Goal: Information Seeking & Learning: Learn about a topic

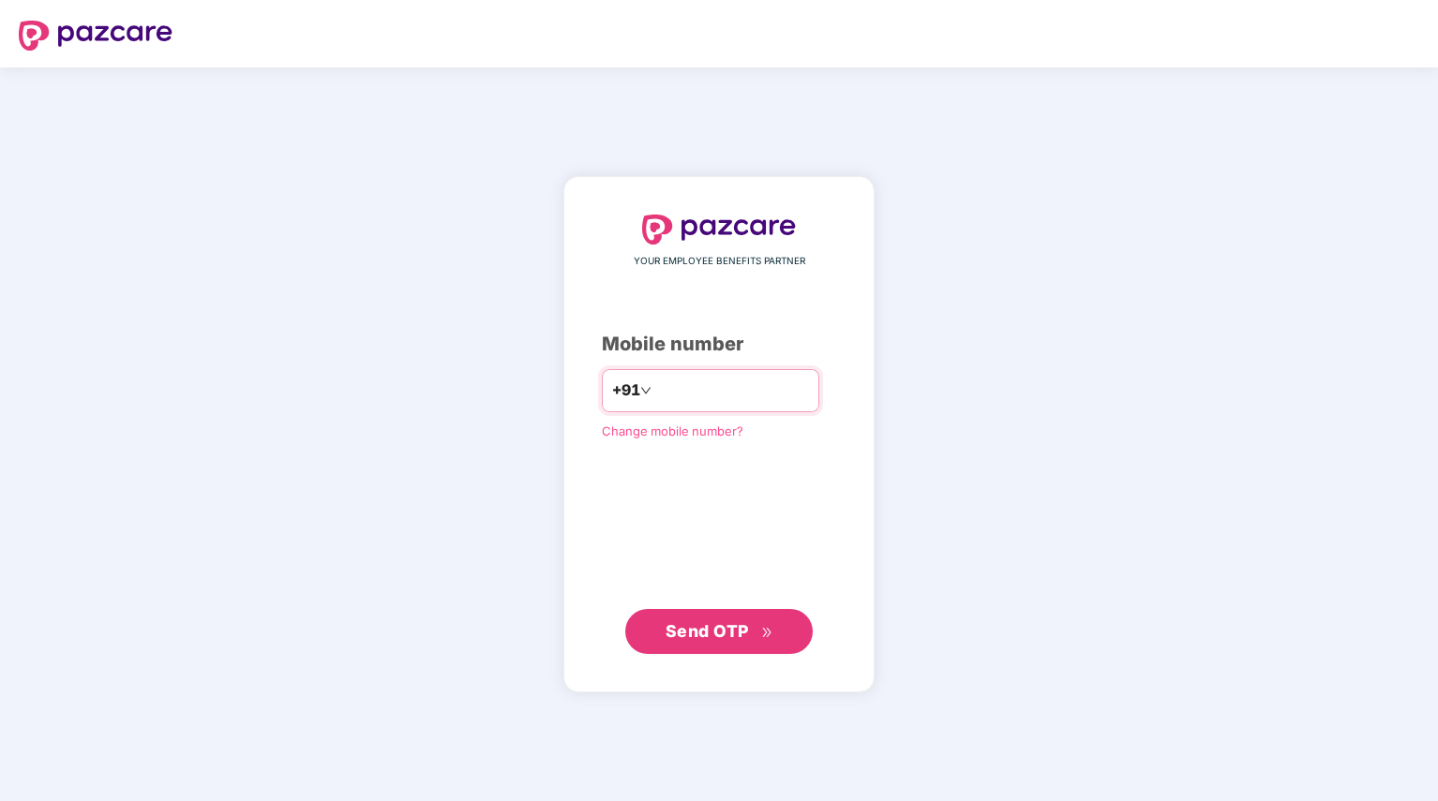
drag, startPoint x: 0, startPoint y: 0, endPoint x: 708, endPoint y: 389, distance: 807.4
click at [708, 389] on input "number" at bounding box center [732, 391] width 154 height 30
type input "**********"
click at [723, 621] on span "Send OTP" at bounding box center [706, 630] width 83 height 20
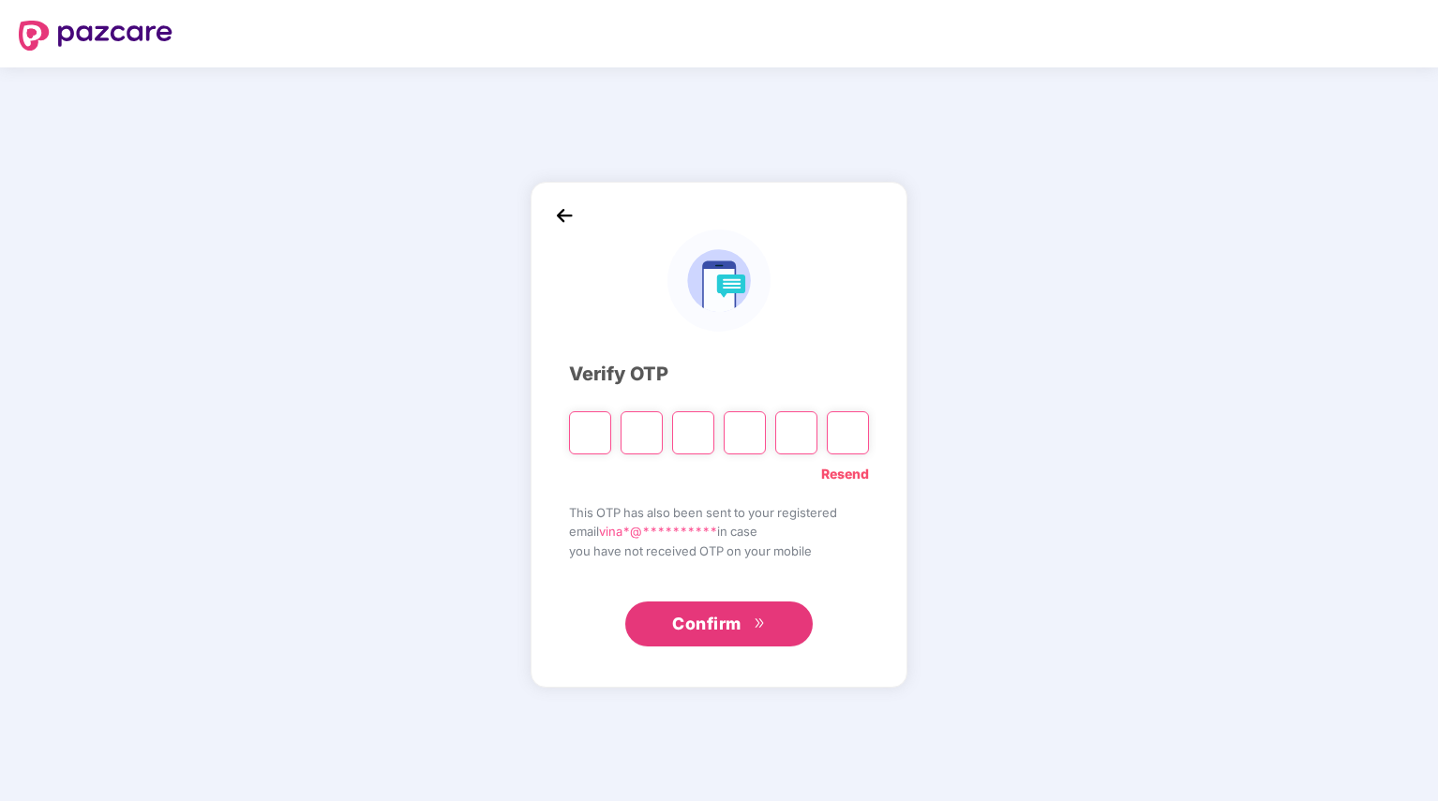
type input "*"
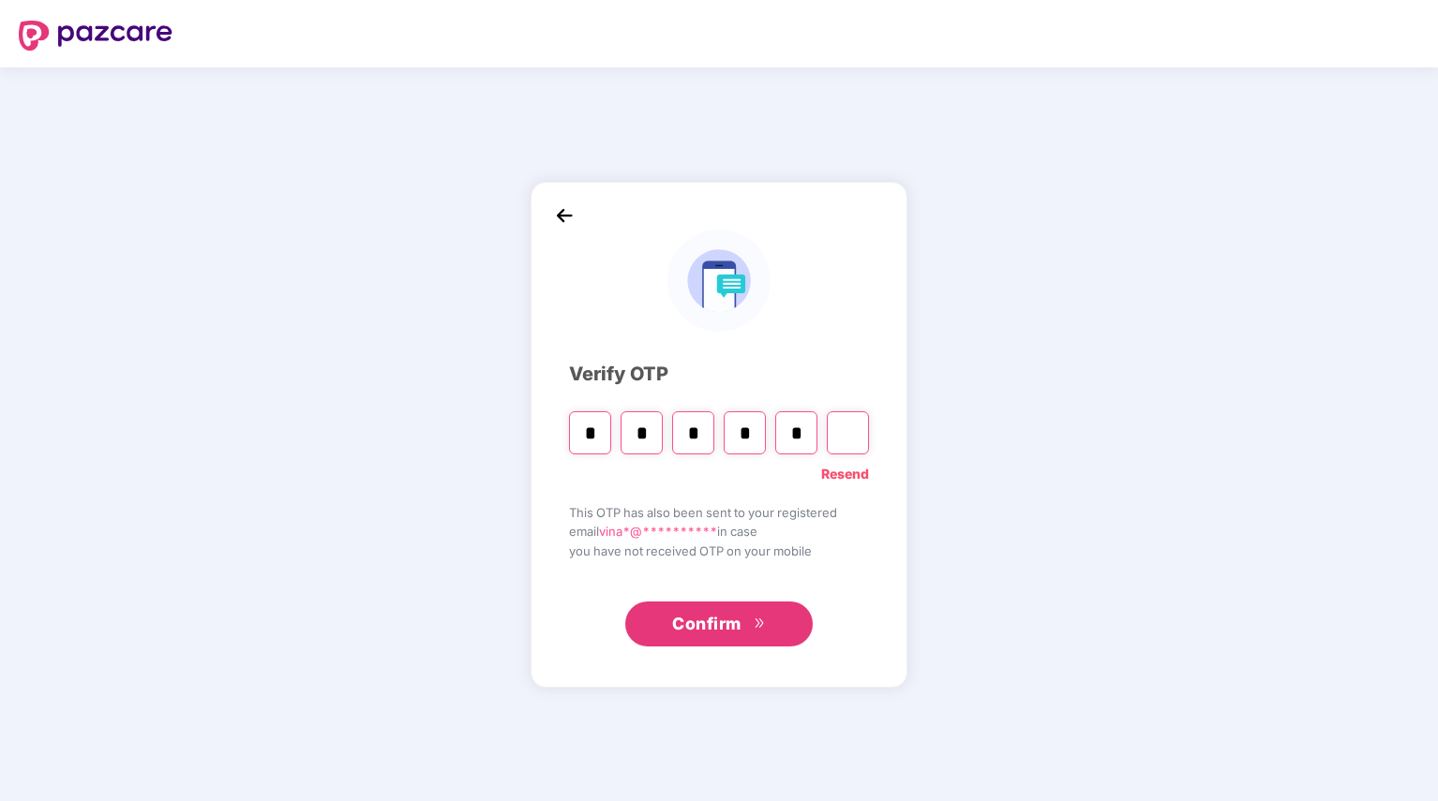
type input "*"
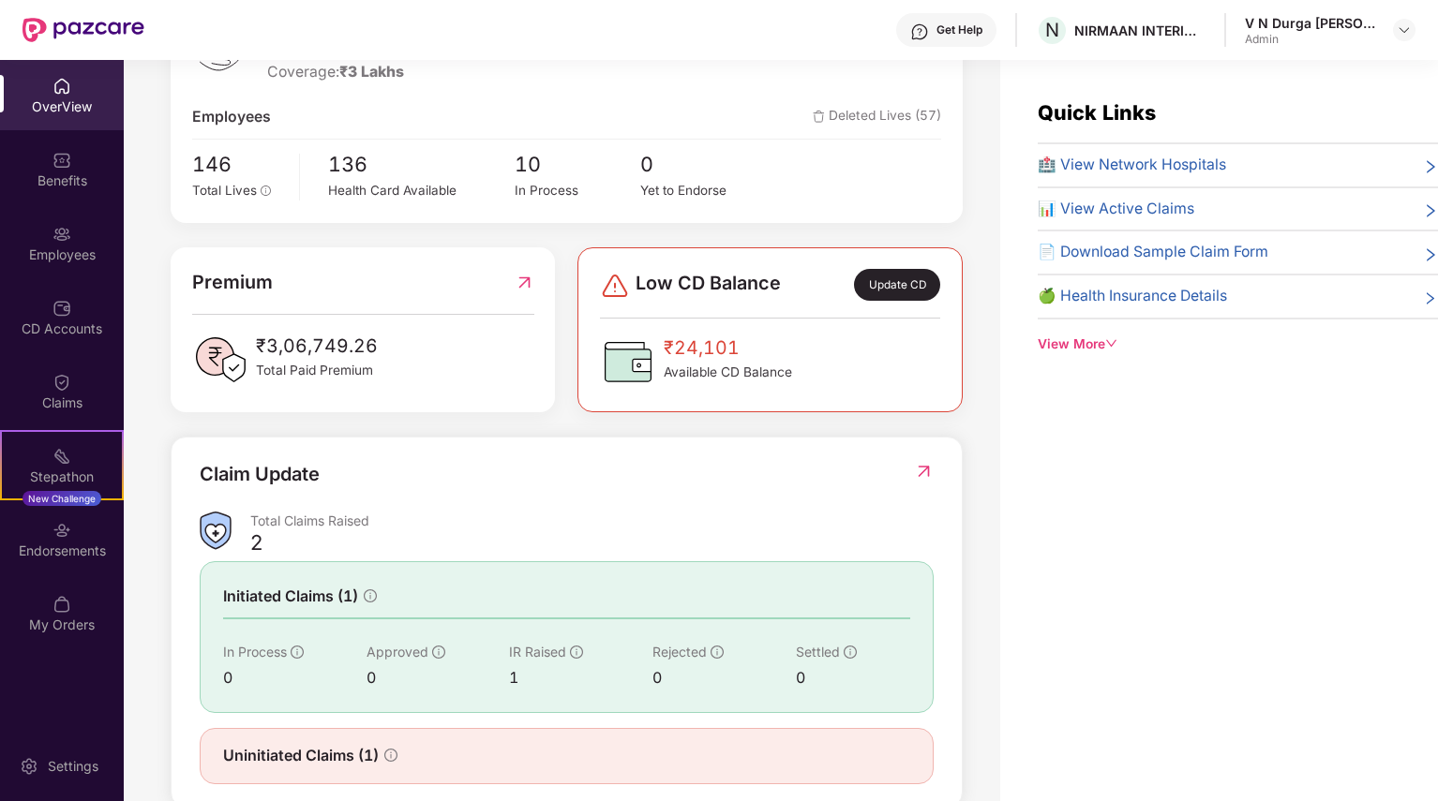
scroll to position [354, 0]
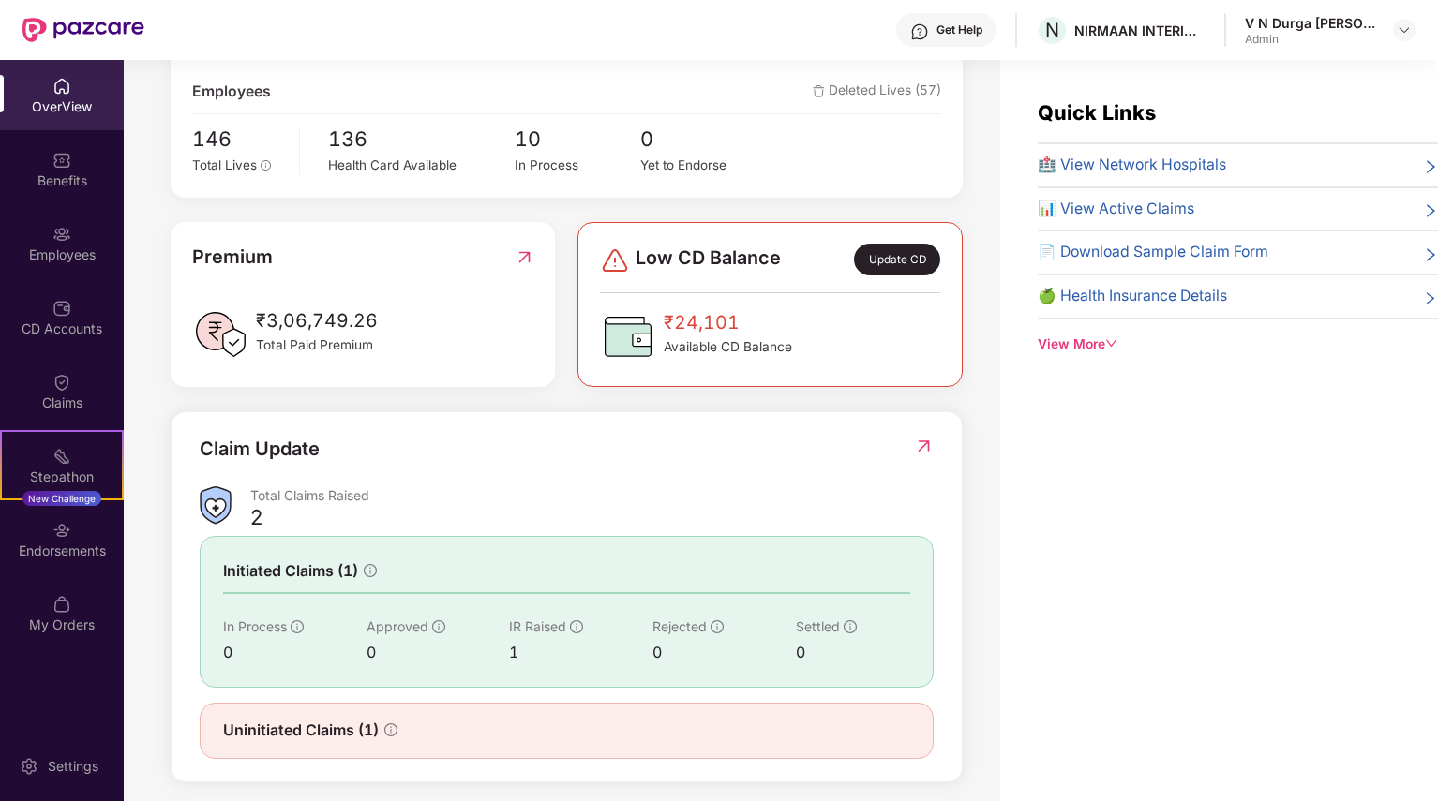
click at [918, 437] on img at bounding box center [924, 446] width 20 height 19
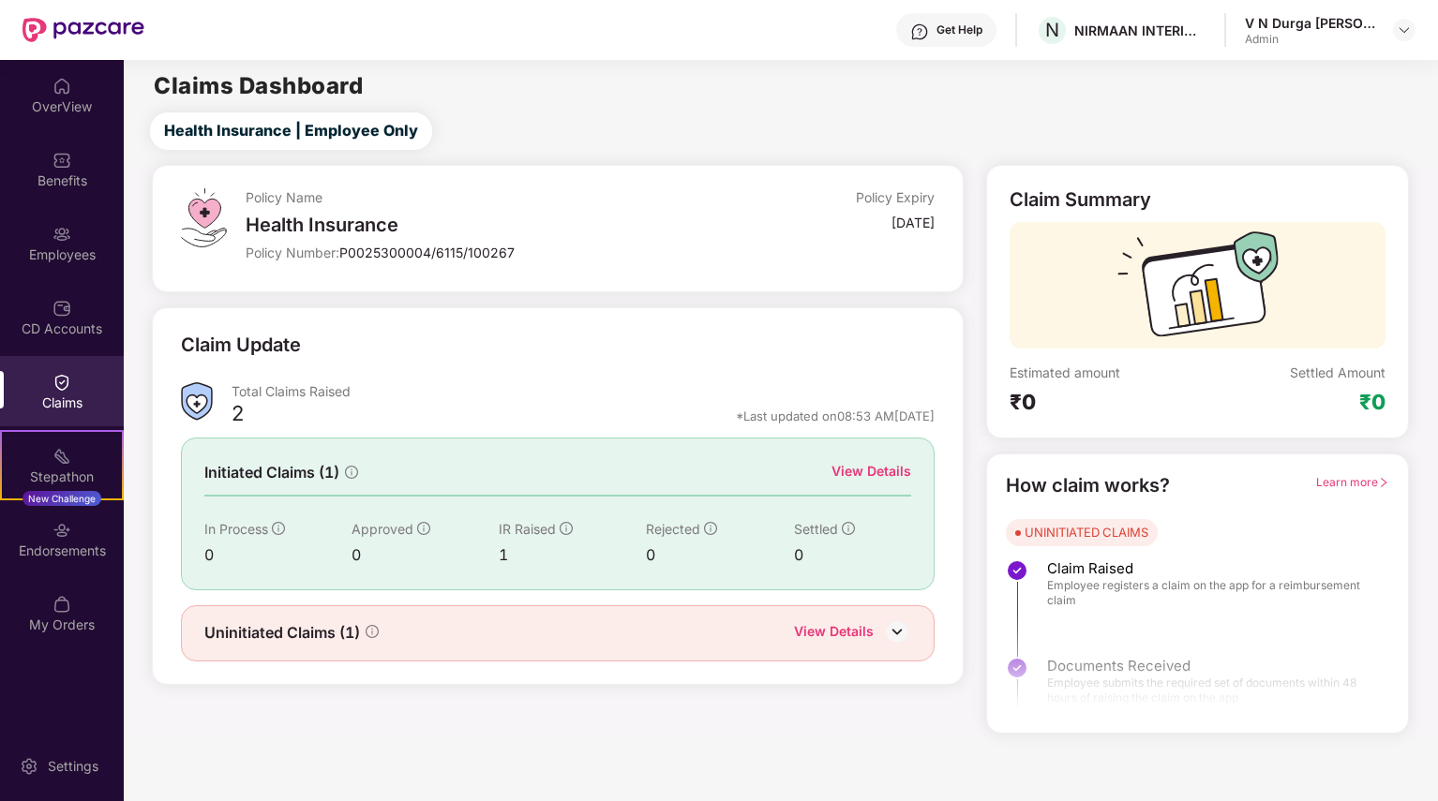
click at [896, 469] on div "View Details" at bounding box center [871, 471] width 80 height 21
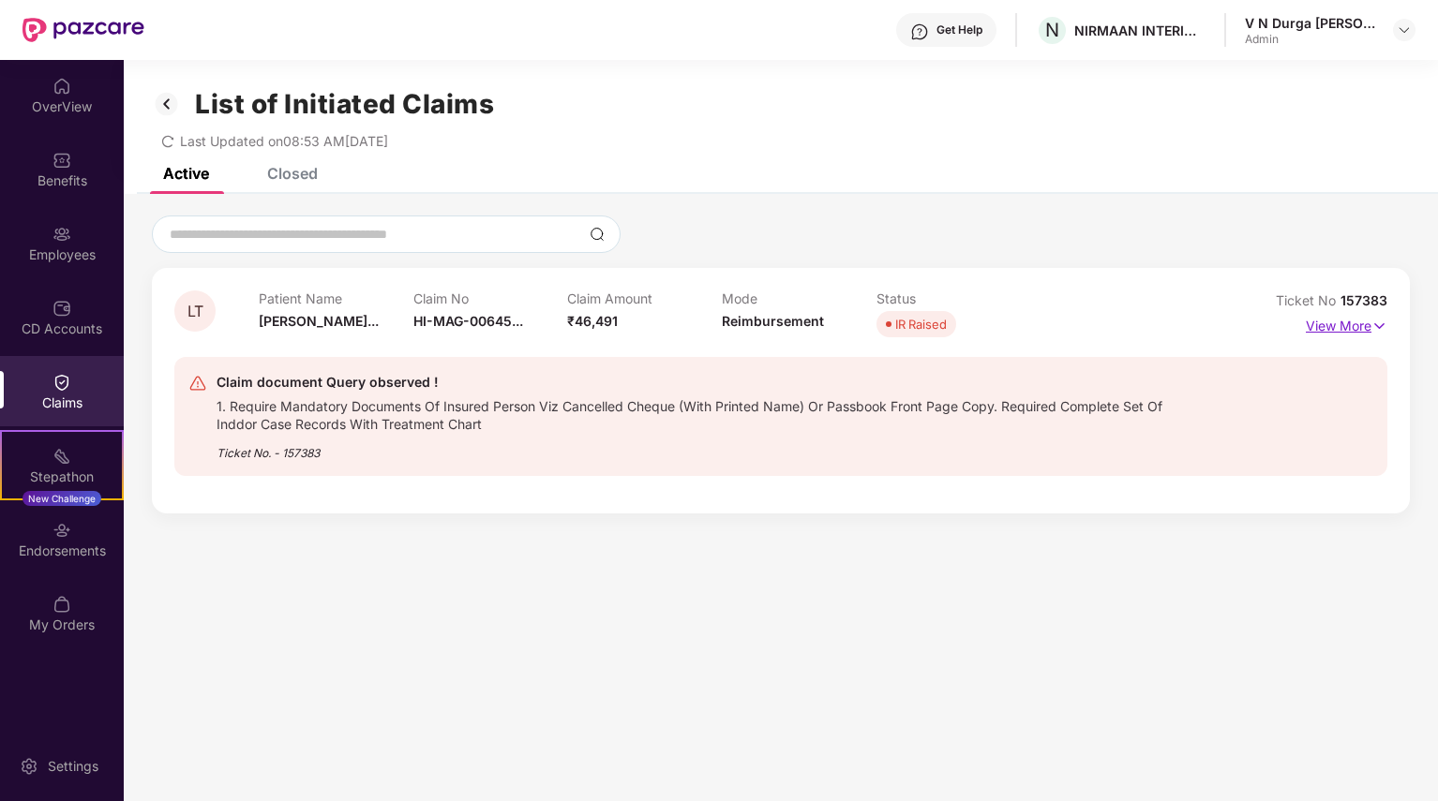
click at [1345, 325] on p "View More" at bounding box center [1346, 323] width 82 height 25
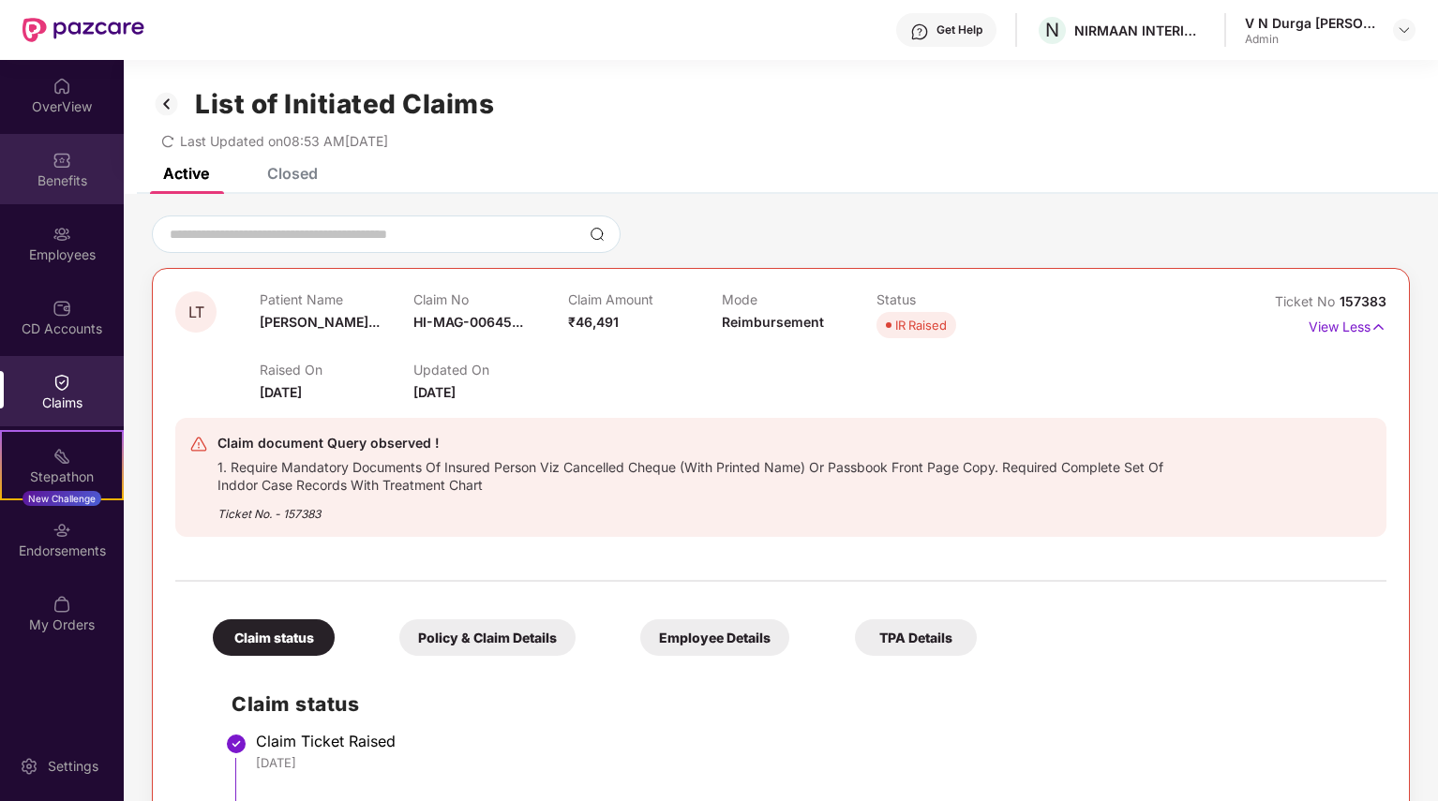
click at [90, 159] on div "Benefits" at bounding box center [62, 169] width 124 height 70
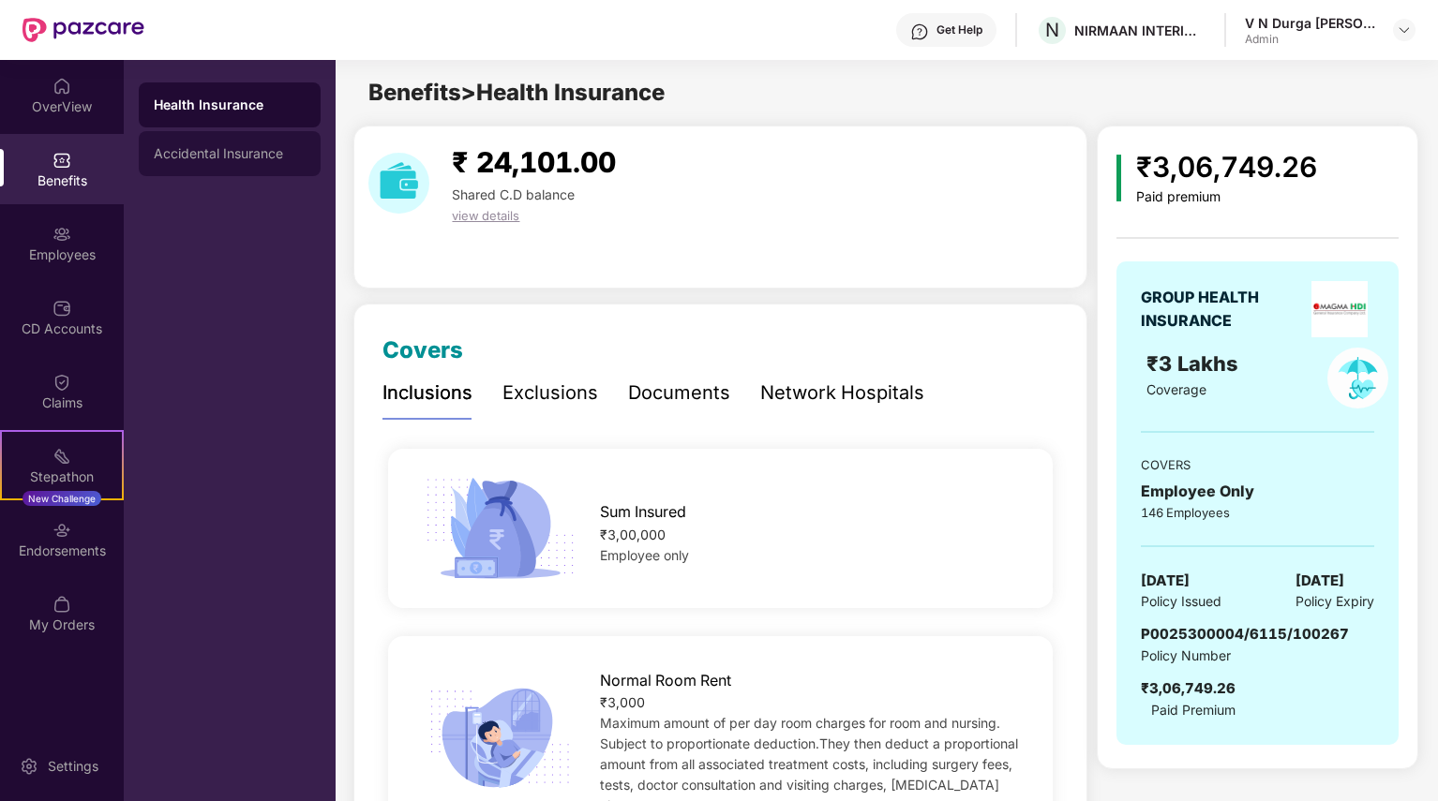
click at [165, 153] on div "Accidental Insurance" at bounding box center [230, 153] width 152 height 15
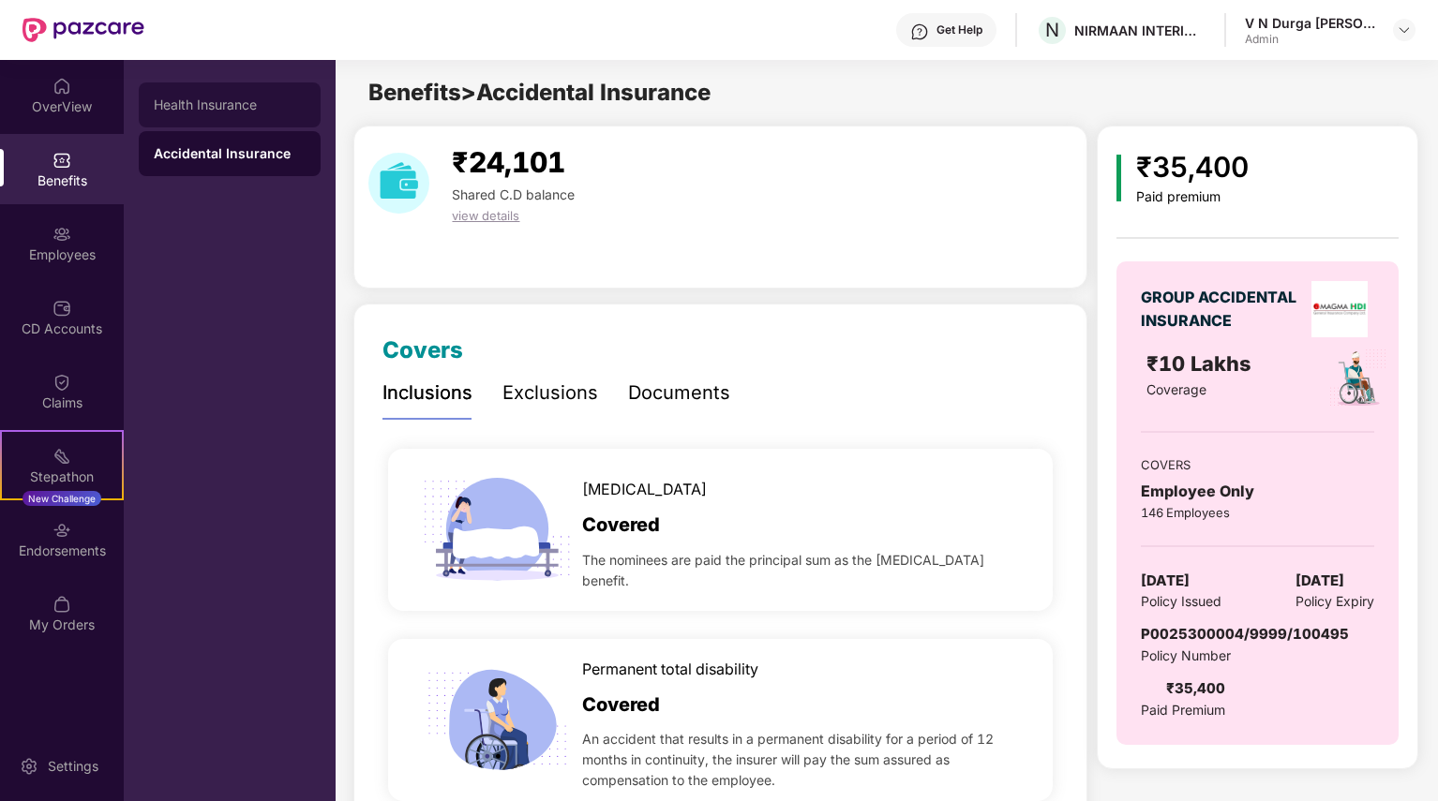
click at [253, 119] on div "Health Insurance" at bounding box center [230, 104] width 182 height 45
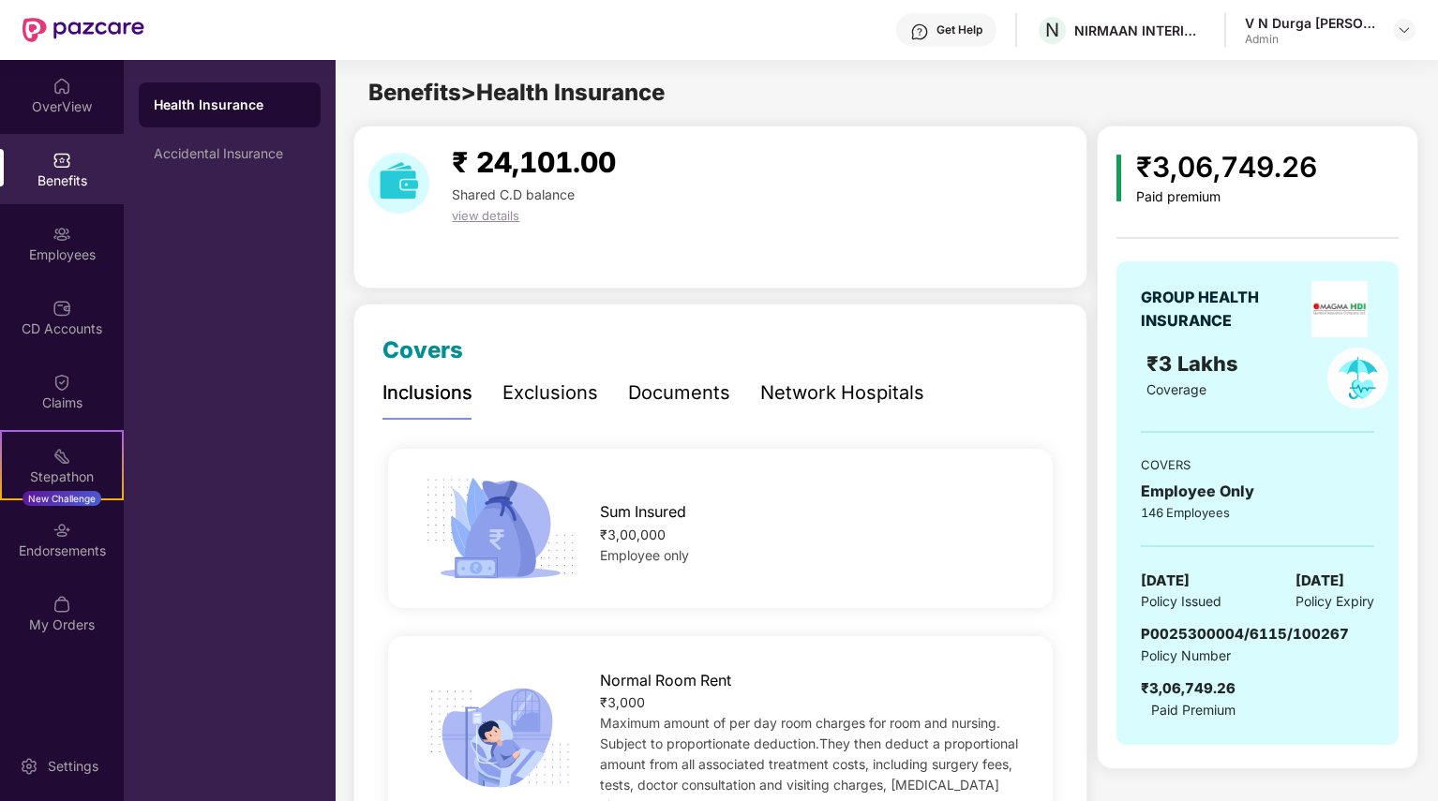
click at [552, 406] on div "Exclusions" at bounding box center [550, 393] width 96 height 29
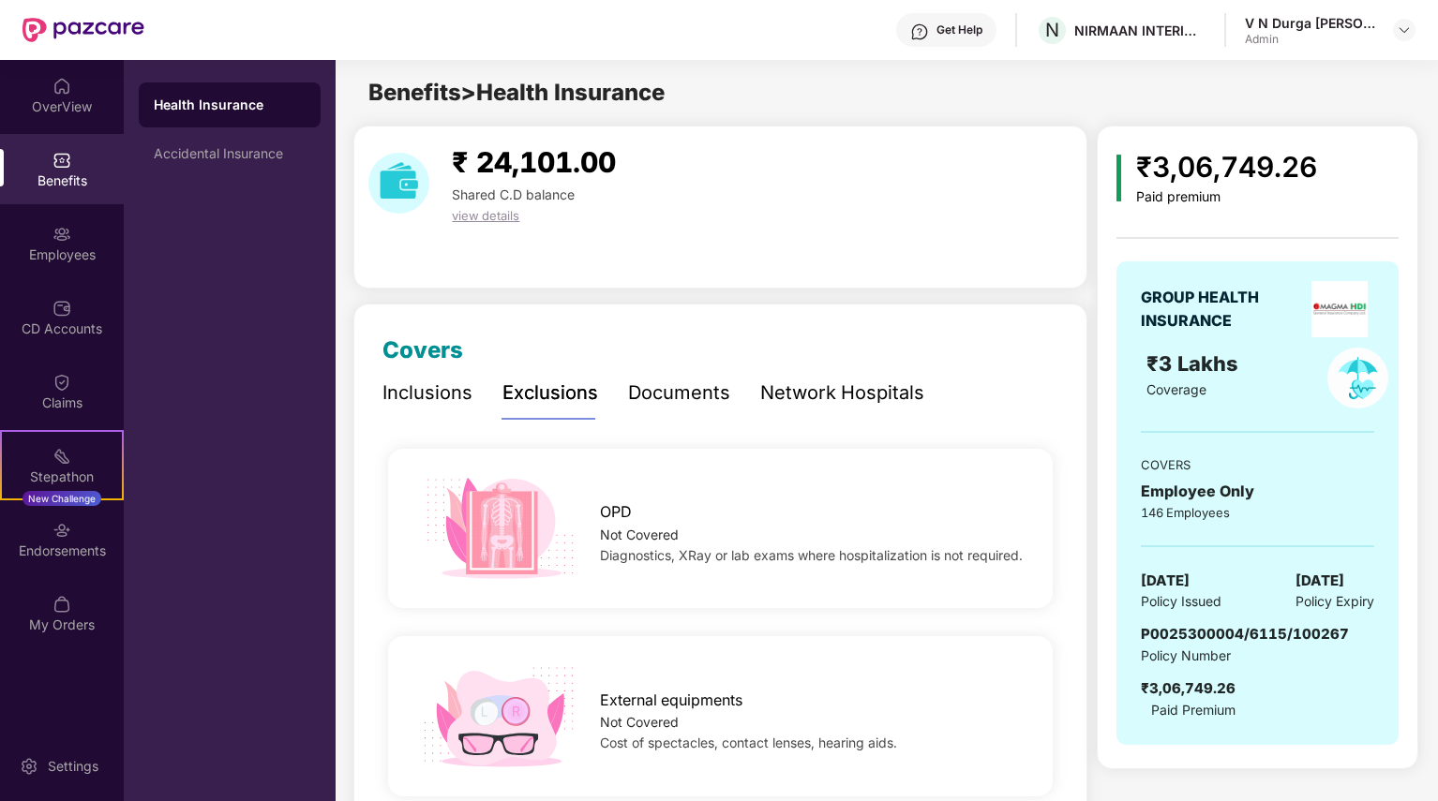
click at [635, 386] on div "Documents" at bounding box center [679, 393] width 102 height 29
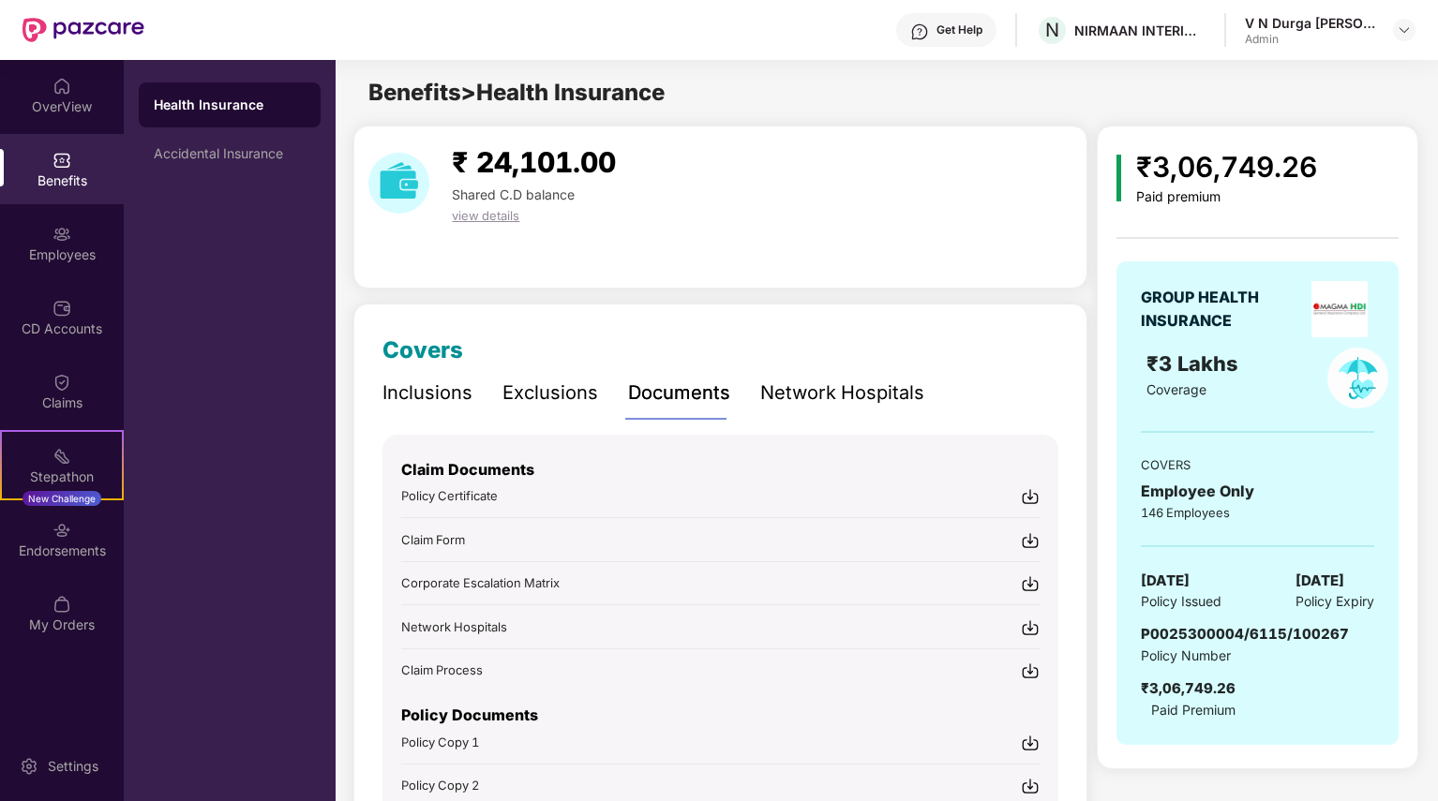
click at [487, 496] on span "Policy Certificate" at bounding box center [449, 495] width 97 height 15
click at [892, 393] on div "Network Hospitals" at bounding box center [842, 393] width 164 height 29
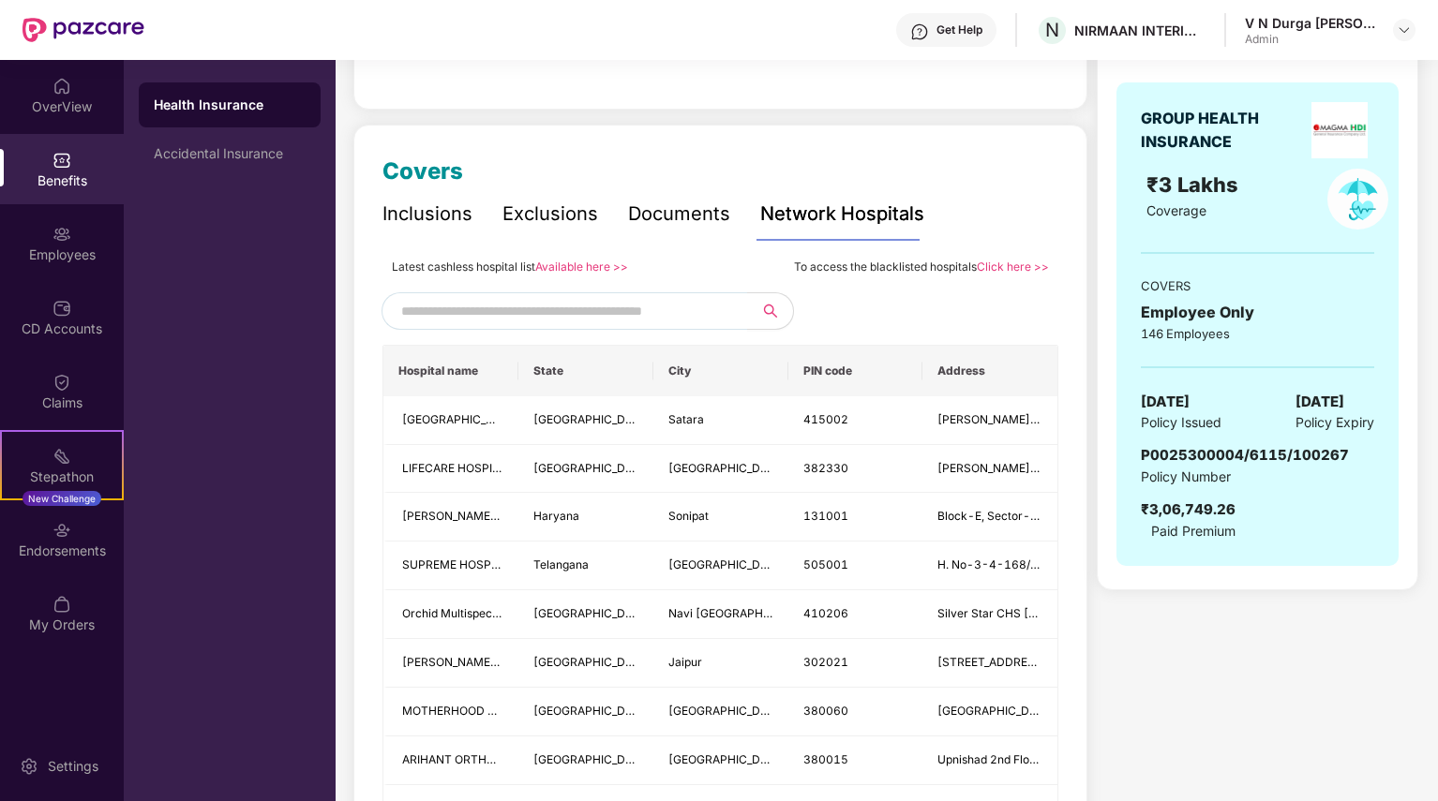
scroll to position [187, 0]
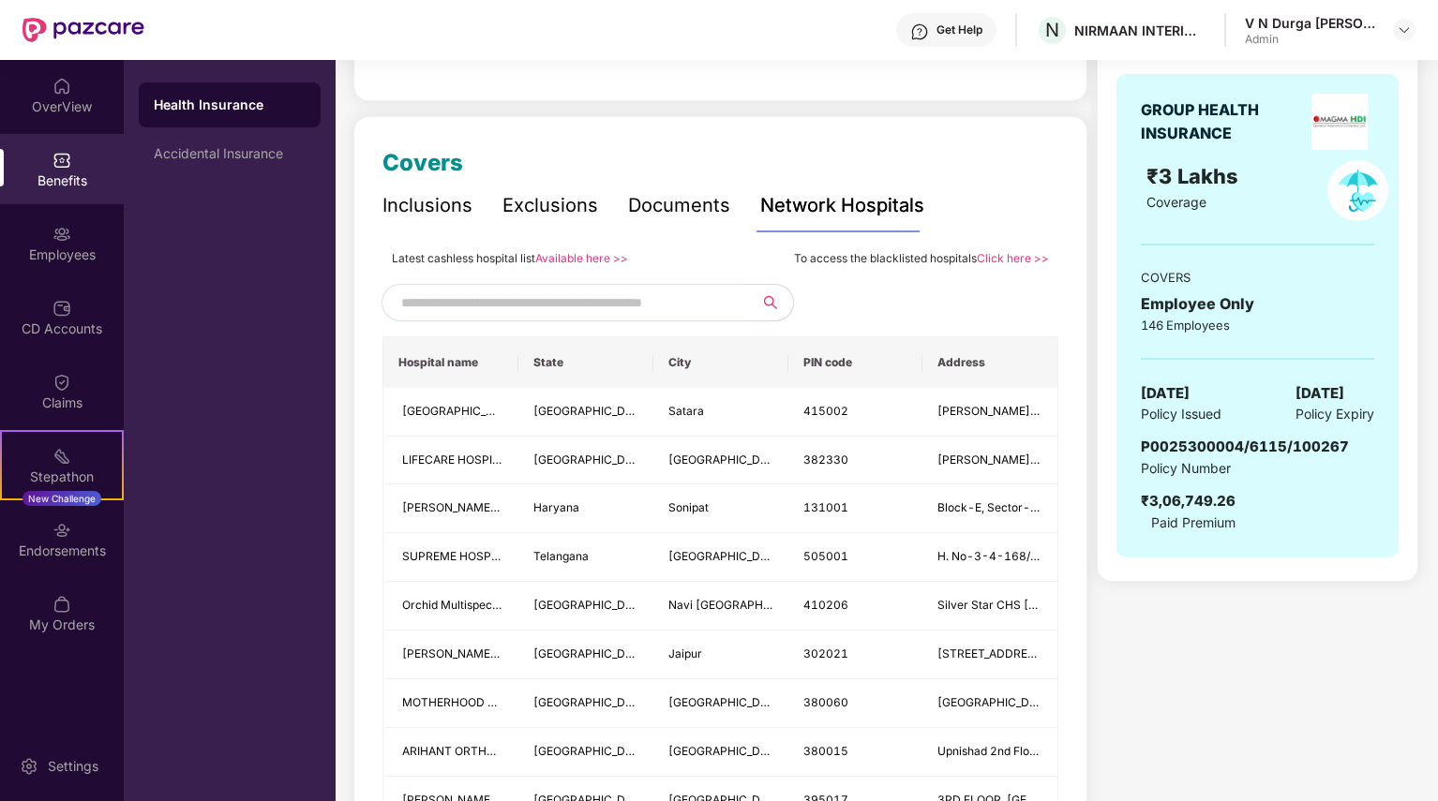
click at [427, 213] on div "Inclusions" at bounding box center [427, 205] width 90 height 29
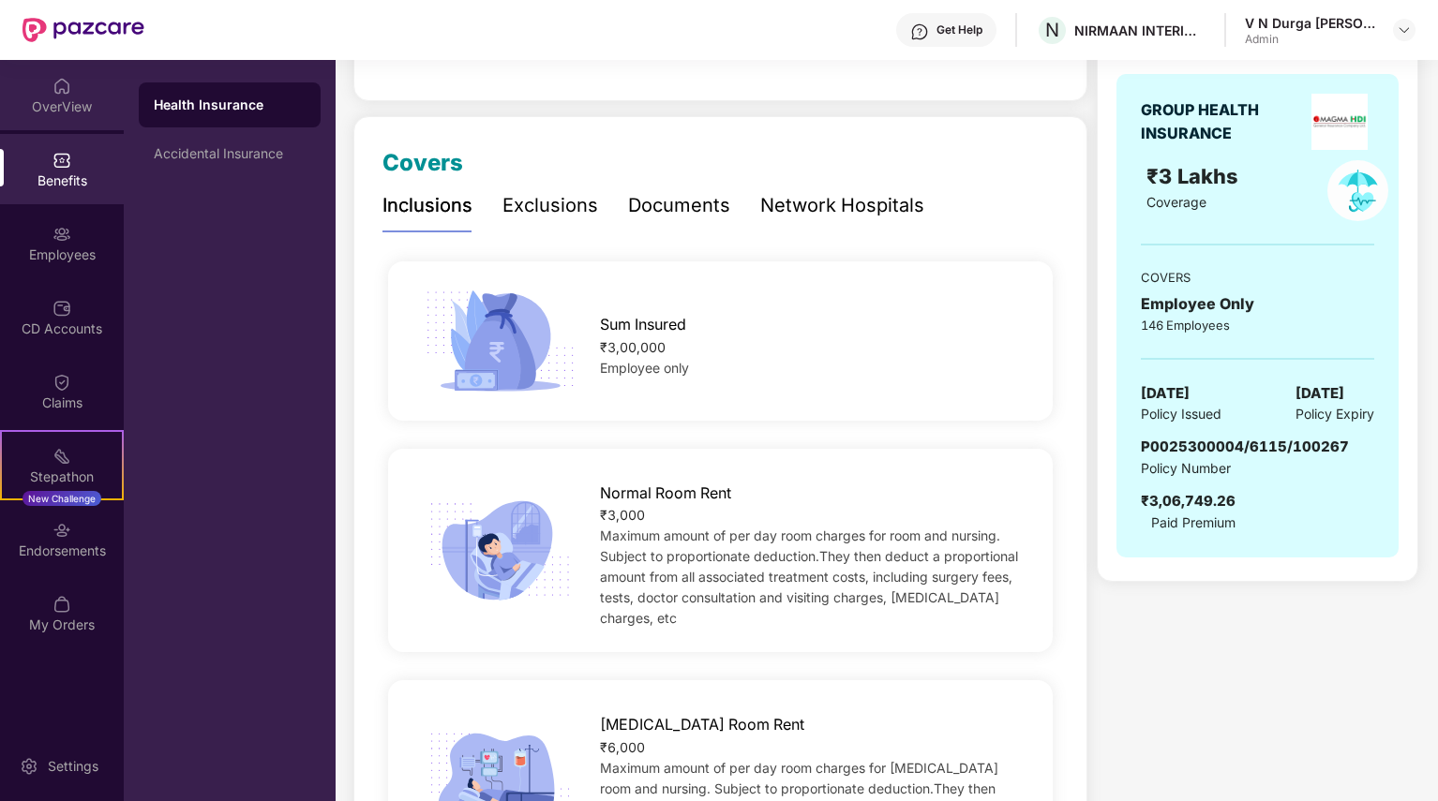
click at [55, 101] on div "OverView" at bounding box center [62, 106] width 124 height 19
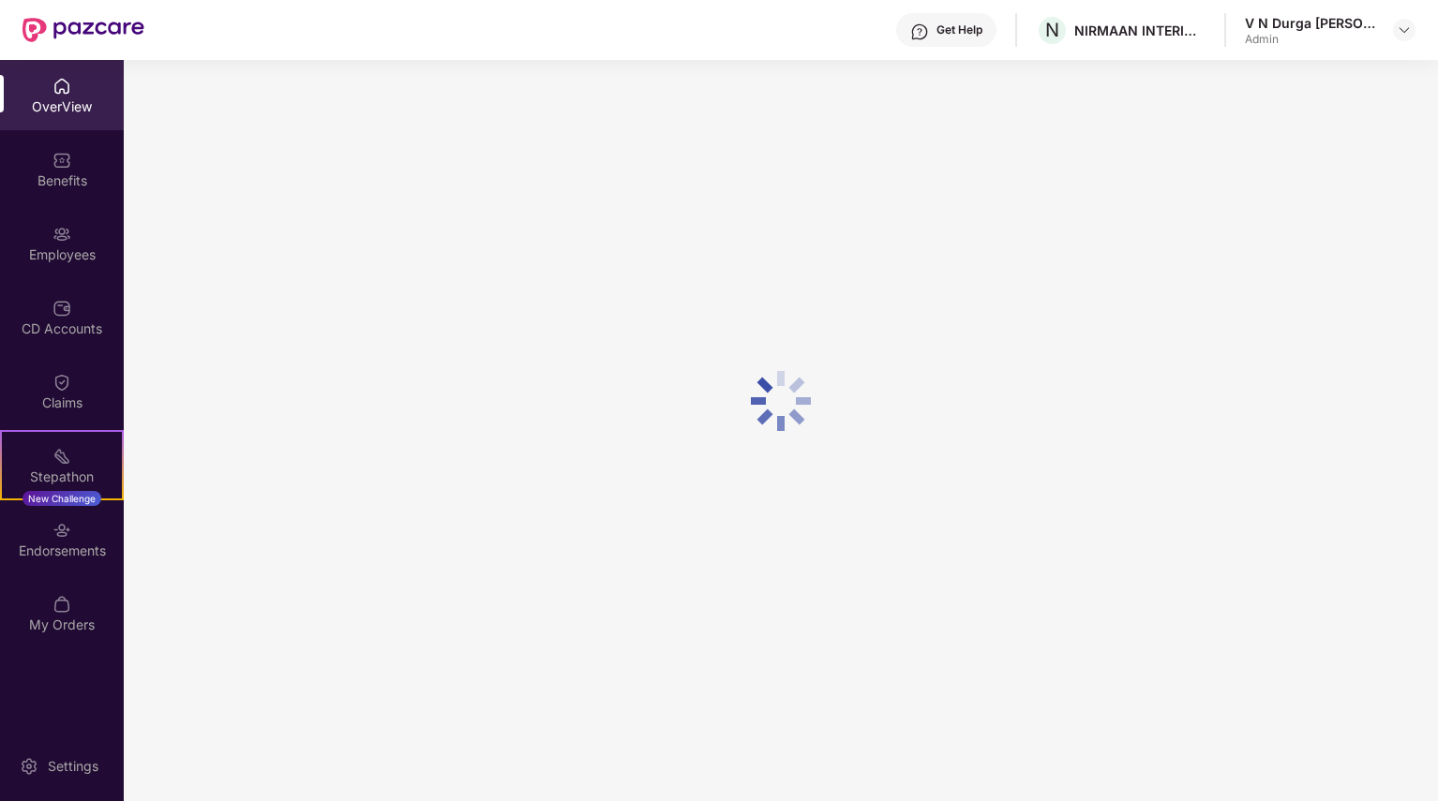
scroll to position [60, 0]
